Goal: Transaction & Acquisition: Download file/media

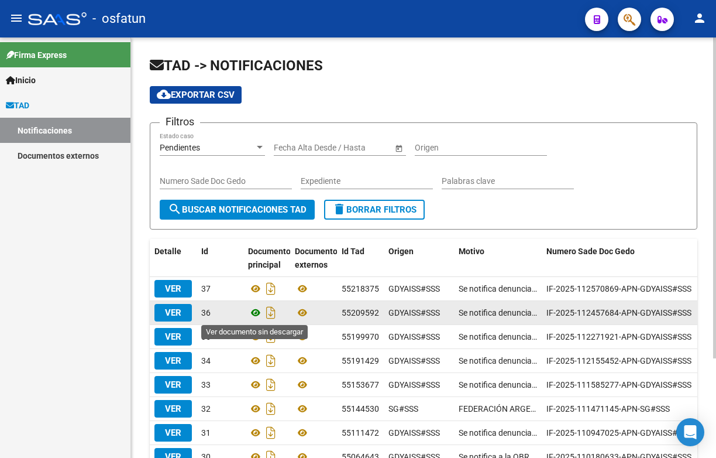
click at [256, 314] on icon at bounding box center [255, 313] width 15 height 14
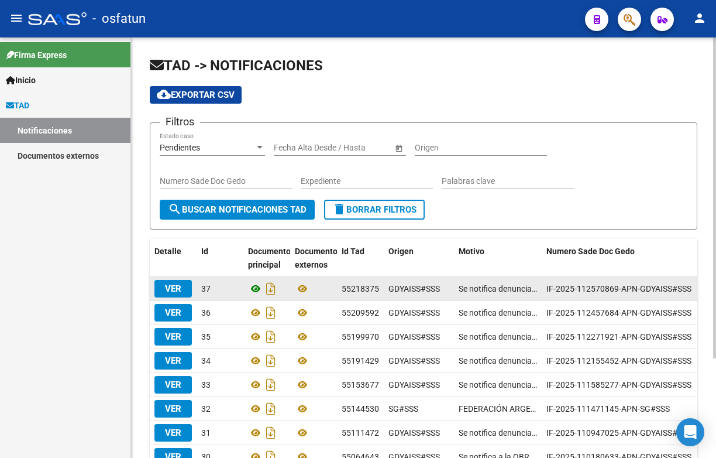
click at [253, 294] on icon at bounding box center [255, 289] width 15 height 14
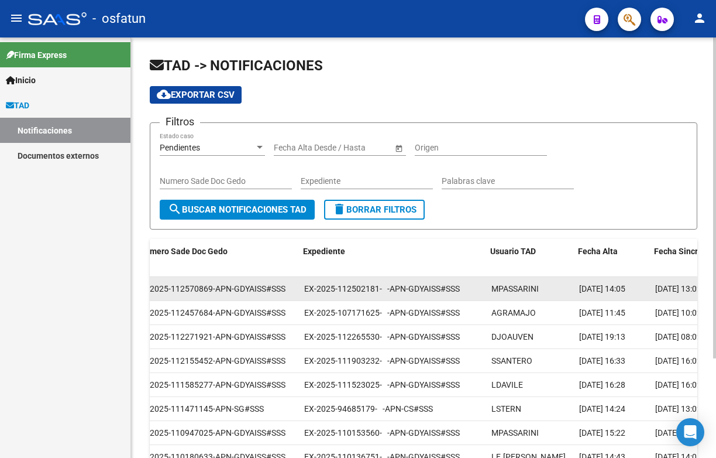
scroll to position [0, 410]
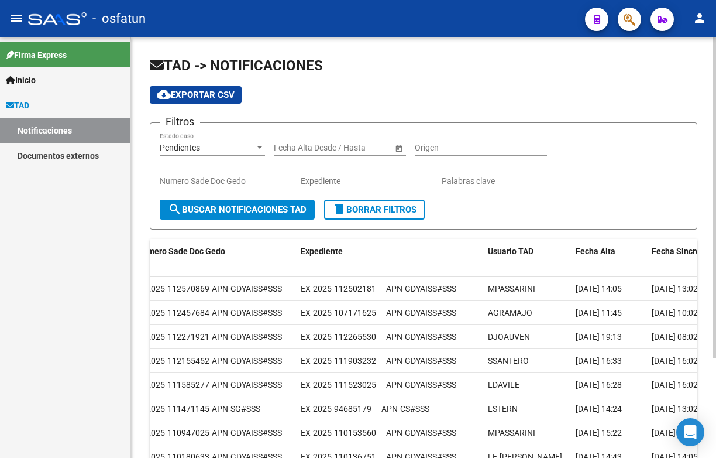
click at [465, 221] on form "Filtros Pendientes Estado caso Fecha inicio – Fecha fin Fecha Alta Desde / Hast…" at bounding box center [424, 175] width 548 height 107
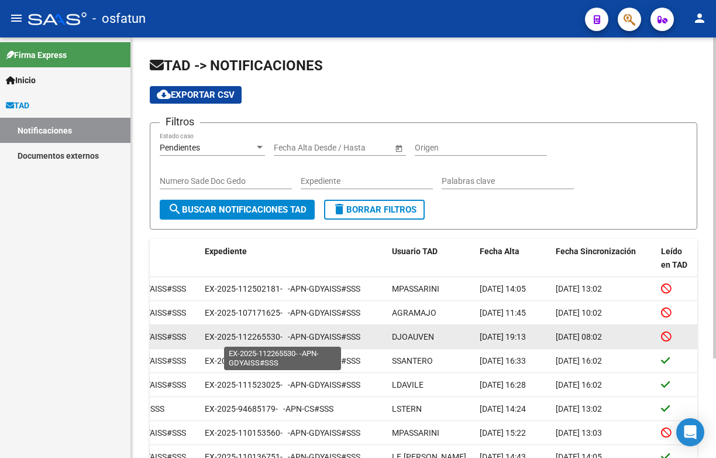
scroll to position [0, 0]
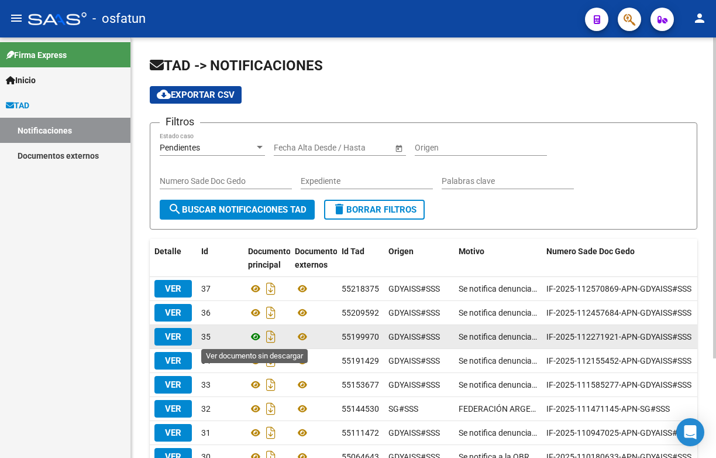
click at [254, 338] on icon at bounding box center [255, 337] width 15 height 14
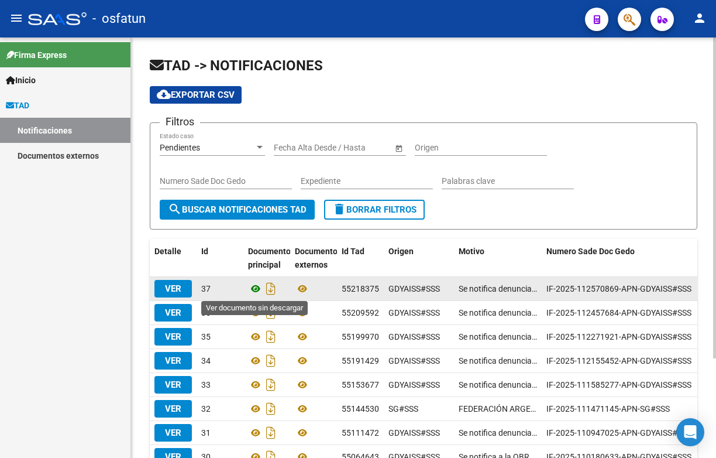
click at [254, 286] on icon at bounding box center [255, 289] width 15 height 14
